Goal: Task Accomplishment & Management: Complete application form

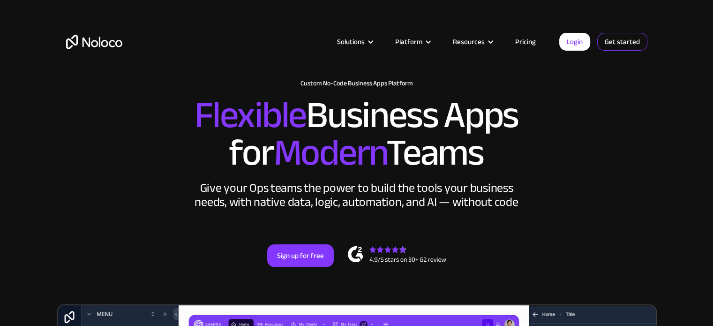
click at [625, 43] on link "Get started" at bounding box center [623, 42] width 50 height 18
click at [571, 48] on link "Login" at bounding box center [575, 42] width 31 height 18
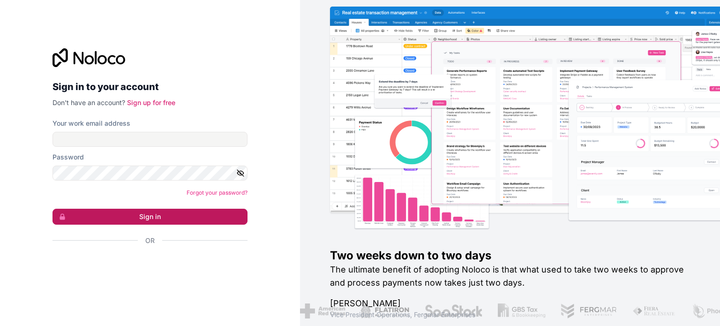
click at [153, 222] on button "Sign in" at bounding box center [150, 217] width 195 height 16
click at [154, 217] on button "Sign in" at bounding box center [150, 217] width 195 height 16
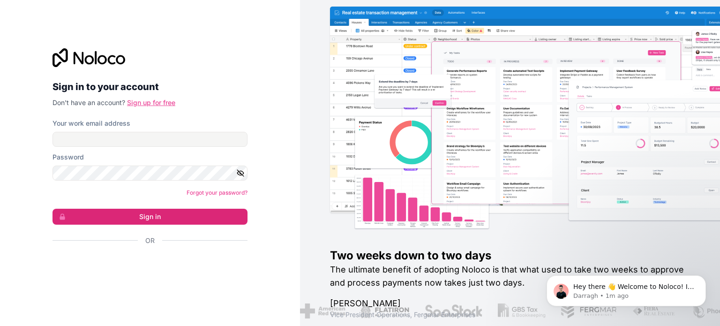
click at [157, 106] on link "Sign up for free" at bounding box center [151, 102] width 48 height 8
